Goal: Task Accomplishment & Management: Manage account settings

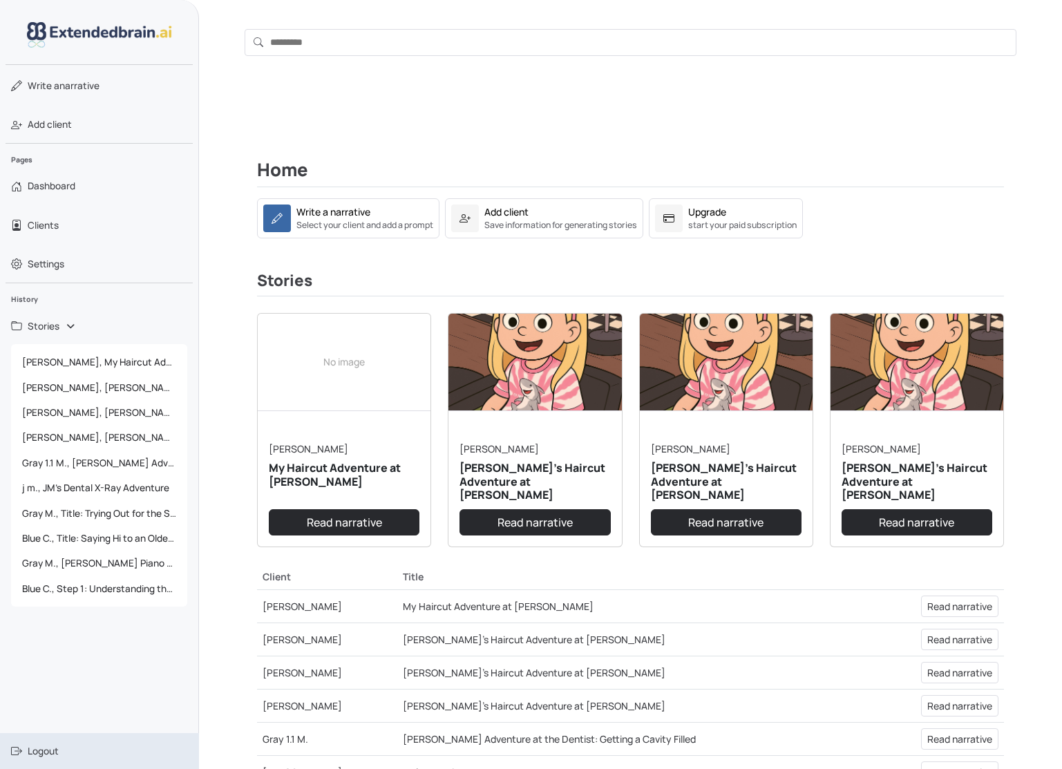
click at [52, 749] on span "Logout" at bounding box center [43, 751] width 31 height 14
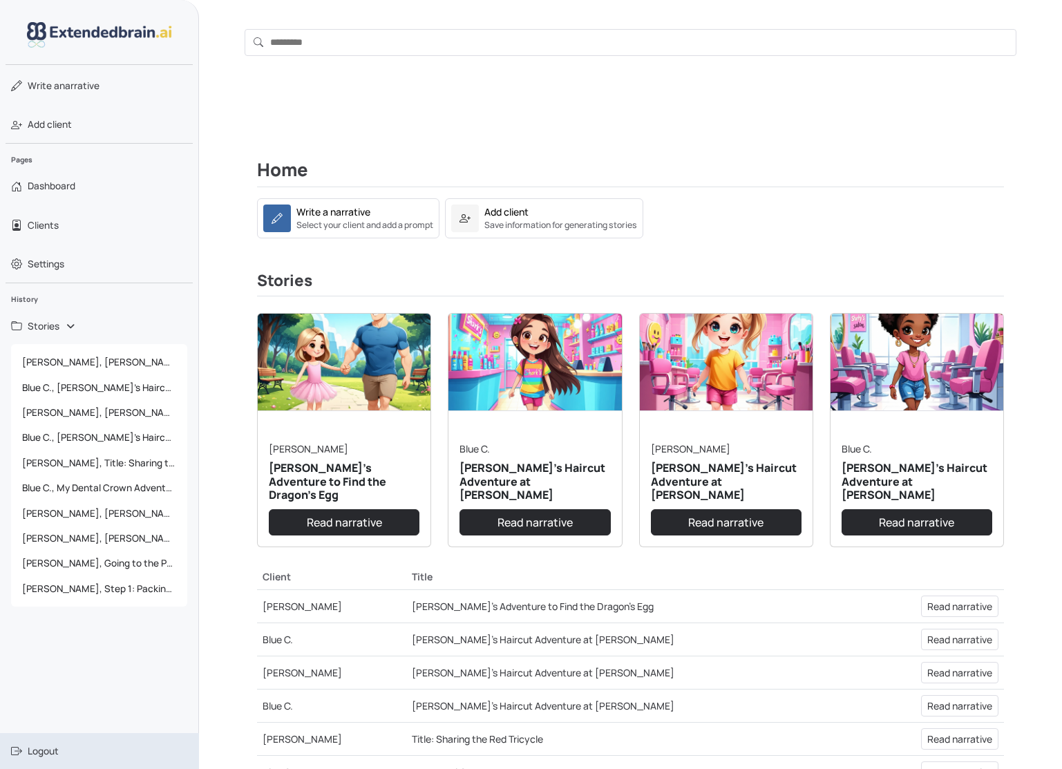
click at [57, 749] on span "Logout" at bounding box center [43, 751] width 31 height 14
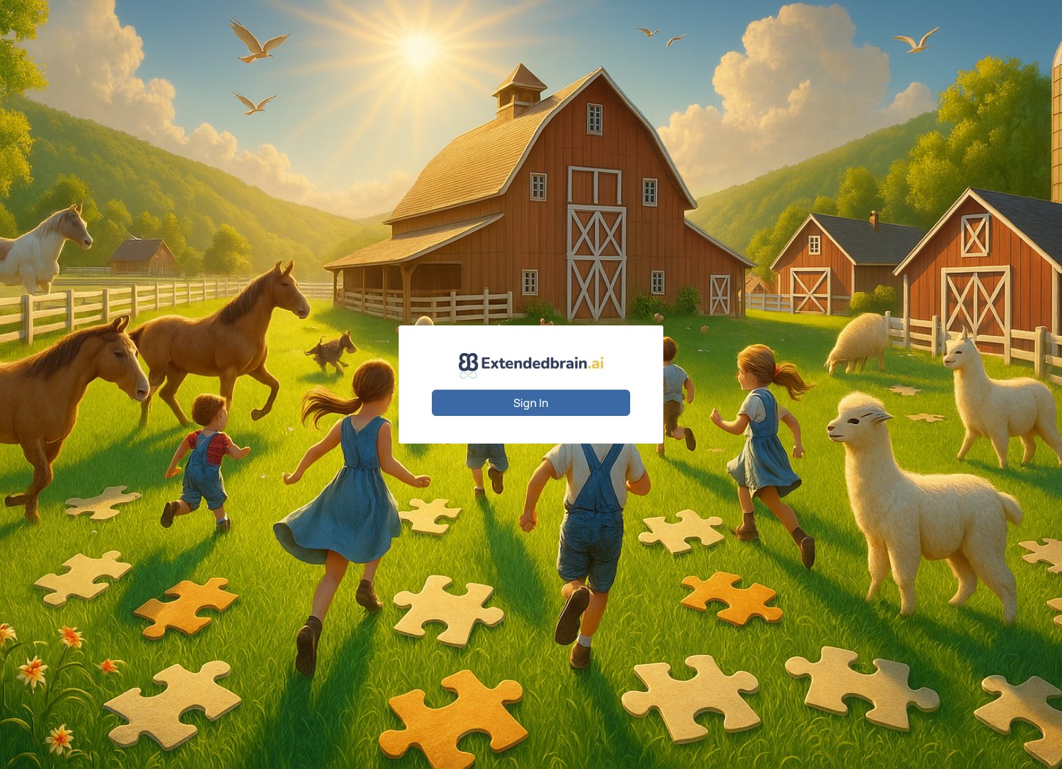
click at [848, 151] on div "Sign In" at bounding box center [531, 384] width 1062 height 769
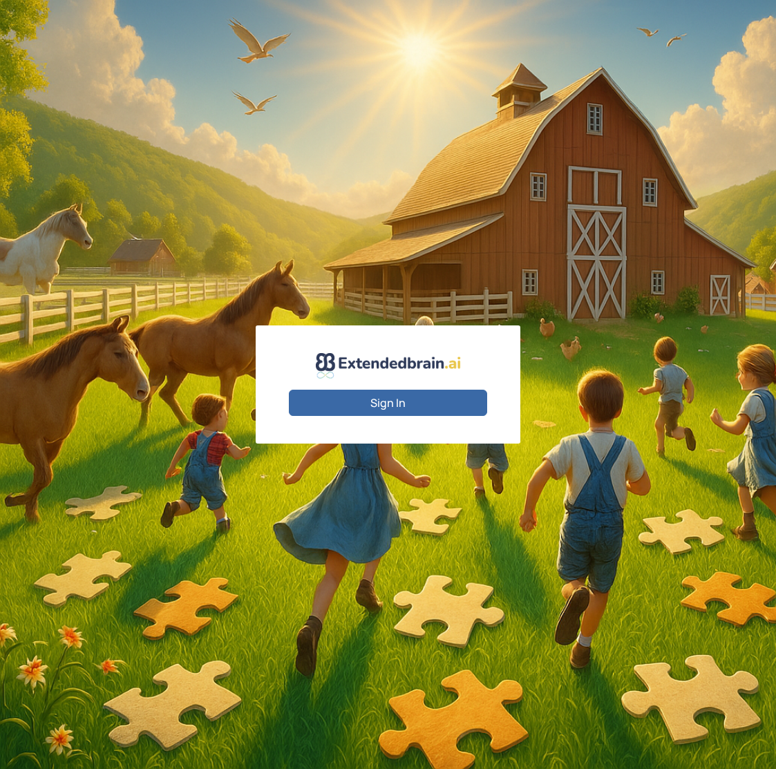
click at [345, 395] on button "Sign In" at bounding box center [388, 403] width 198 height 26
click at [355, 412] on button "Sign In" at bounding box center [388, 403] width 198 height 26
